Goal: Task Accomplishment & Management: Manage account settings

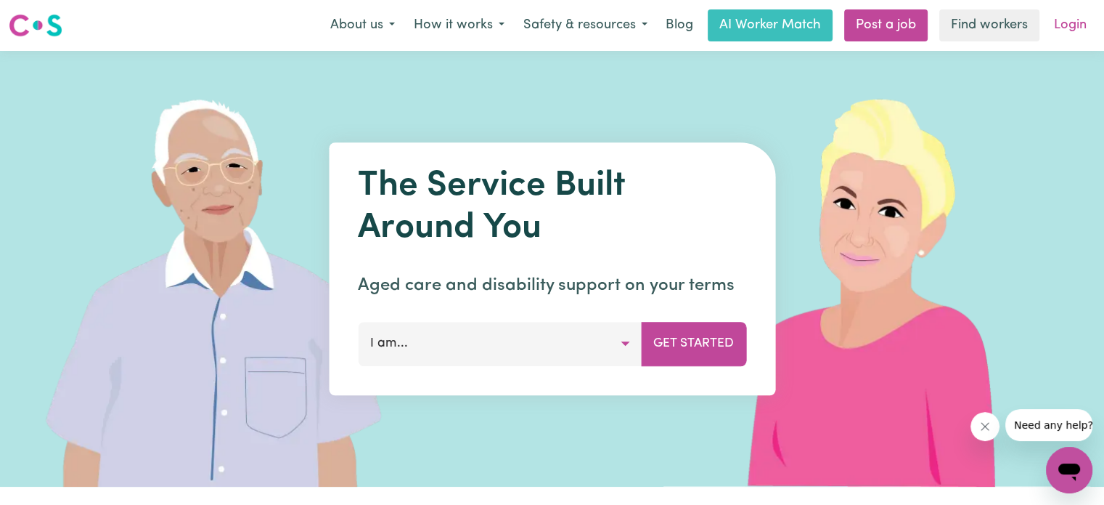
click at [1071, 29] on link "Login" at bounding box center [1071, 25] width 50 height 32
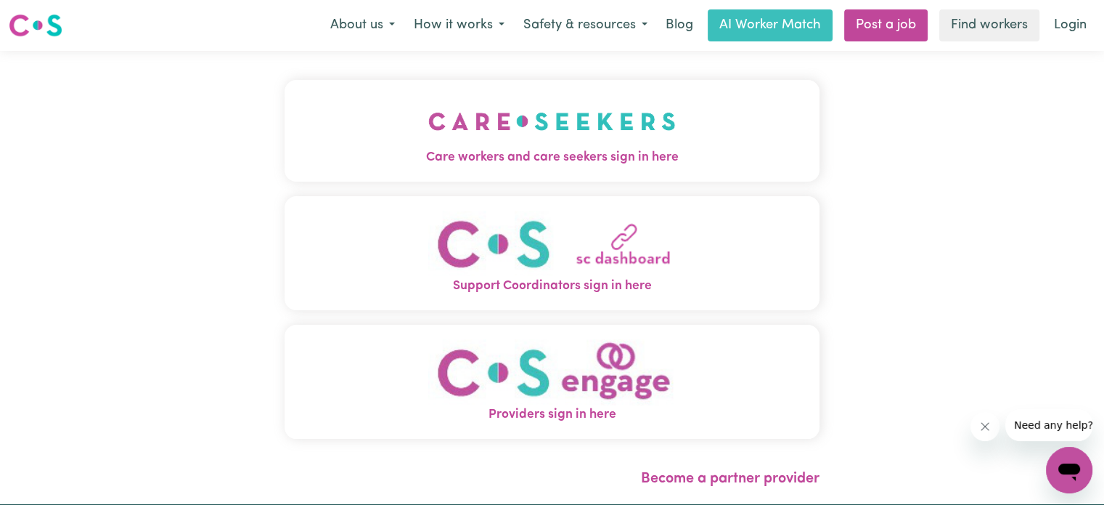
click at [579, 290] on span "Support Coordinators sign in here" at bounding box center [552, 286] width 535 height 19
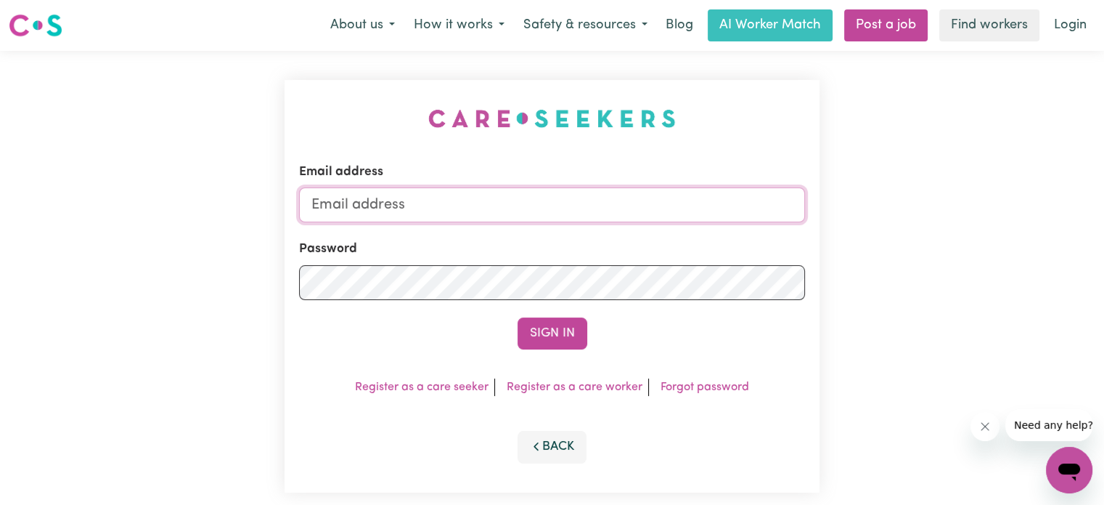
click at [503, 208] on input "Email address" at bounding box center [552, 204] width 506 height 35
type input "[EMAIL_ADDRESS][DOMAIN_NAME]"
click at [518, 317] on button "Sign In" at bounding box center [553, 333] width 70 height 32
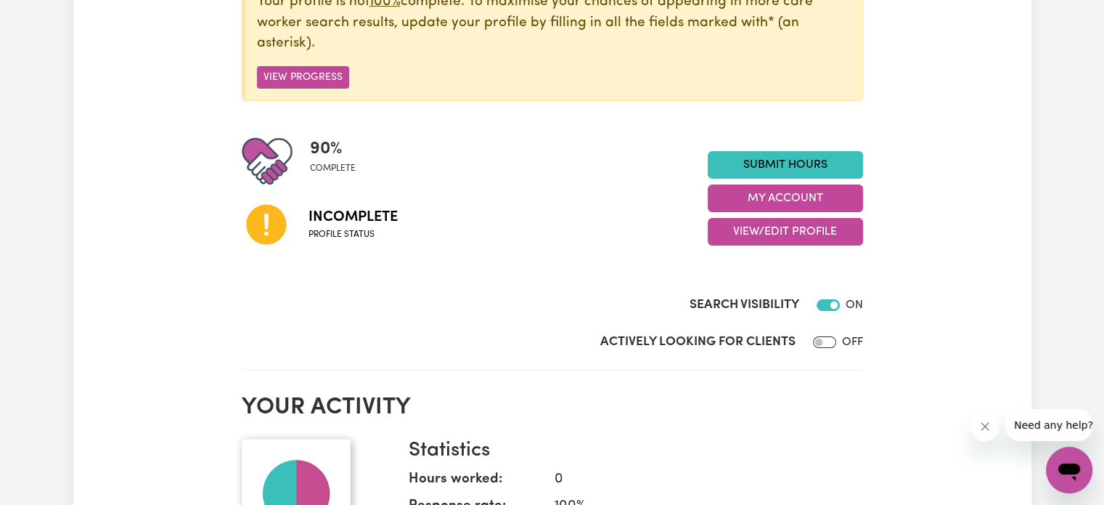
scroll to position [238, 0]
